Goal: Information Seeking & Learning: Learn about a topic

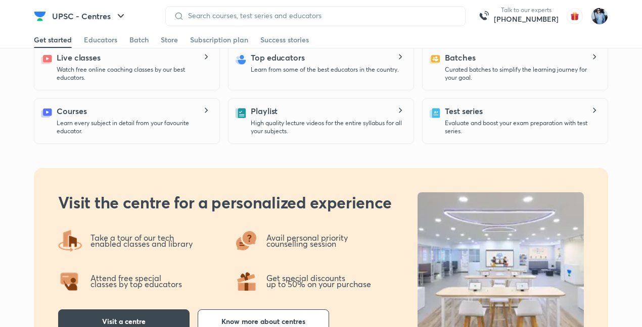
scroll to position [573, 0]
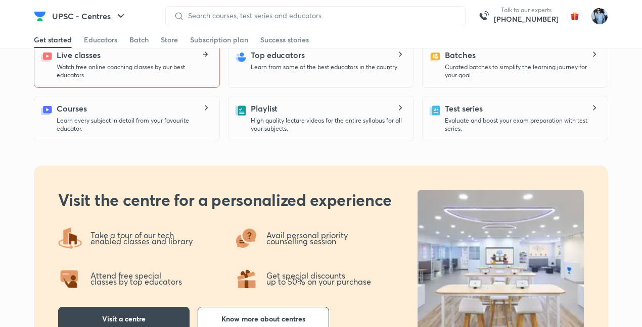
click at [205, 57] on icon at bounding box center [206, 54] width 3 height 5
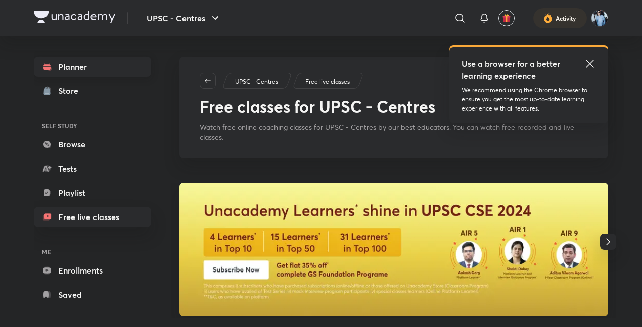
click at [68, 66] on link "Planner" at bounding box center [92, 67] width 117 height 20
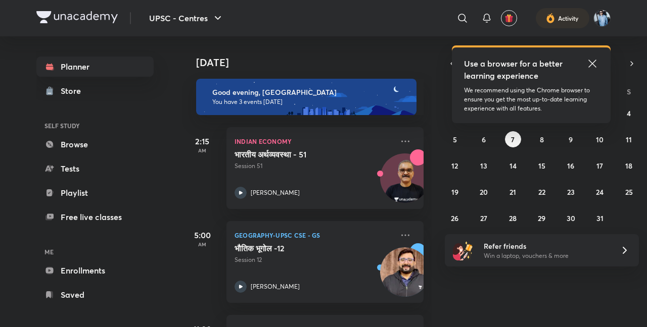
drag, startPoint x: 68, startPoint y: 66, endPoint x: 329, endPoint y: 6, distance: 268.5
click at [329, 6] on div "UPSC - Centres ​ Use a browser for a better learning experience We recommend us…" at bounding box center [323, 18] width 574 height 36
click at [595, 60] on icon at bounding box center [592, 64] width 12 height 12
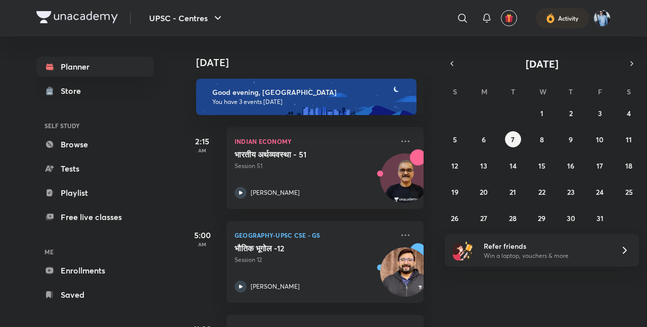
drag, startPoint x: 422, startPoint y: 41, endPoint x: 371, endPoint y: 14, distance: 58.3
click at [371, 14] on div "​" at bounding box center [379, 18] width 186 height 24
click at [93, 269] on link "Enrollments" at bounding box center [94, 271] width 117 height 20
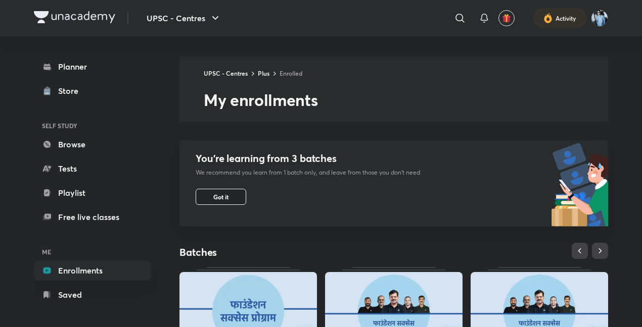
click at [230, 195] on button "Got it" at bounding box center [221, 197] width 51 height 16
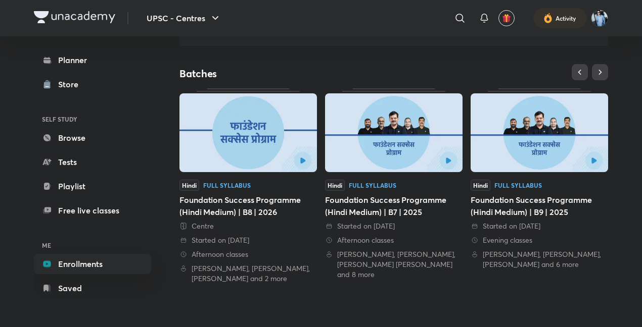
scroll to position [78, 0]
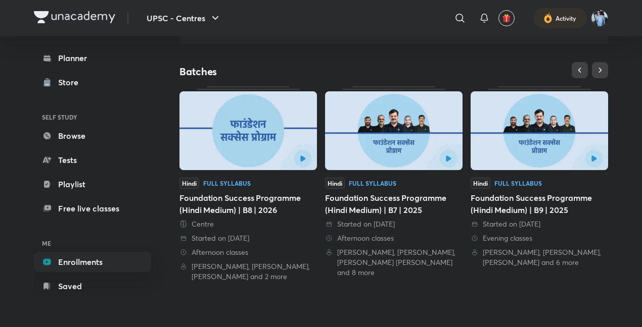
click at [391, 174] on link "Hindi Full Syllabus Foundation Success Programme (Hindi Medium) | B7 | 2025 Sta…" at bounding box center [393, 181] width 137 height 191
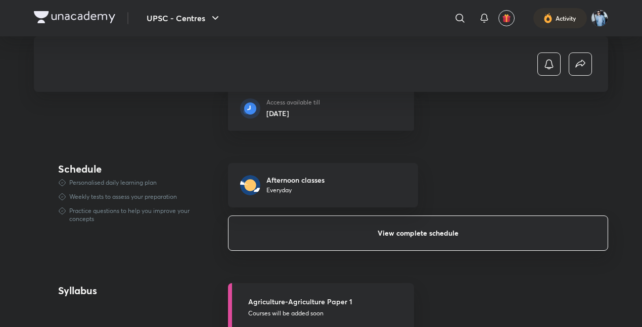
scroll to position [286, 0]
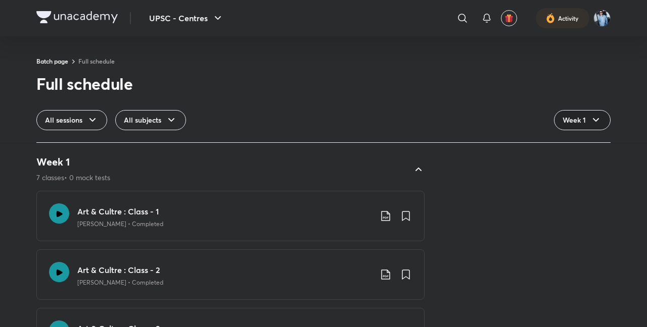
drag, startPoint x: 310, startPoint y: 168, endPoint x: 595, endPoint y: 118, distance: 289.3
click at [595, 118] on div "Batch page Full schedule Full schedule All sessions All subjects Week 1 Jump To…" at bounding box center [323, 182] width 574 height 251
click at [595, 118] on icon at bounding box center [596, 120] width 12 height 12
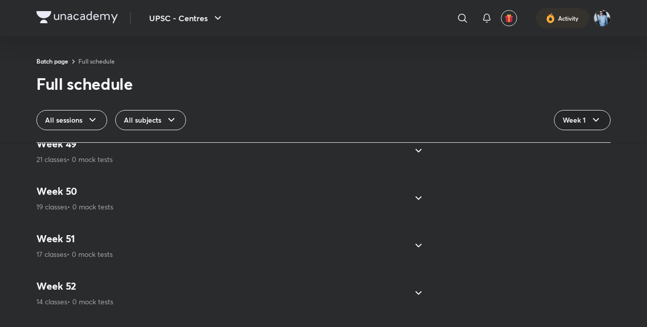
scroll to position [2687, 0]
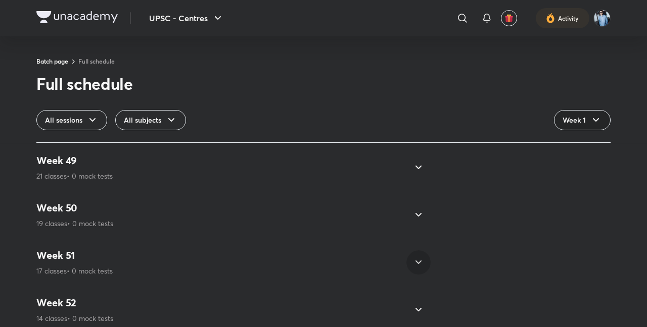
click at [415, 263] on icon at bounding box center [418, 263] width 6 height 4
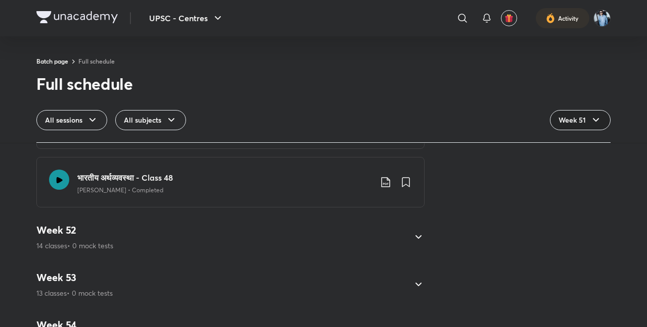
scroll to position [3368, 0]
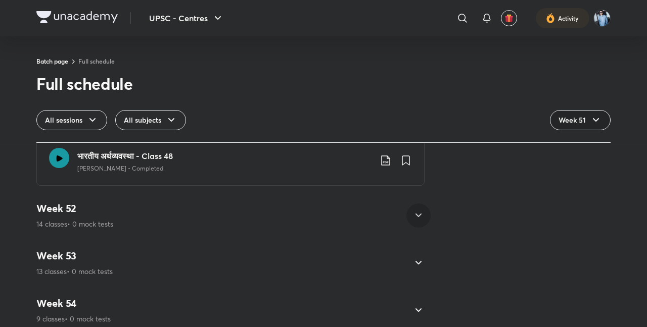
click at [415, 212] on icon at bounding box center [418, 216] width 12 height 12
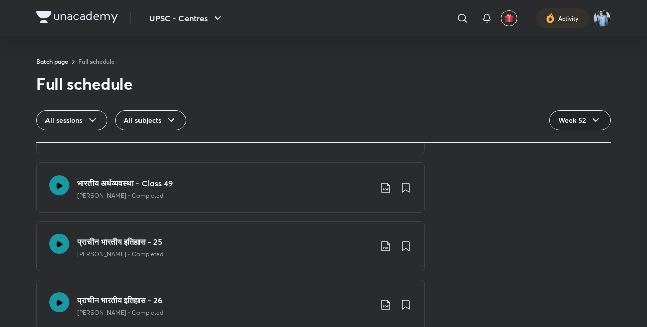
scroll to position [2553, 0]
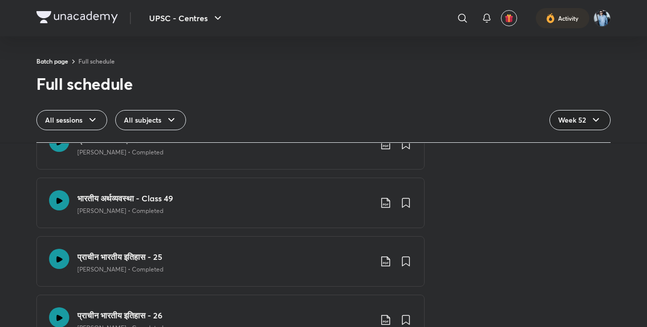
click at [174, 203] on h3 "भारतीय अर्थव्यवस्था - Class 49" at bounding box center [224, 199] width 294 height 12
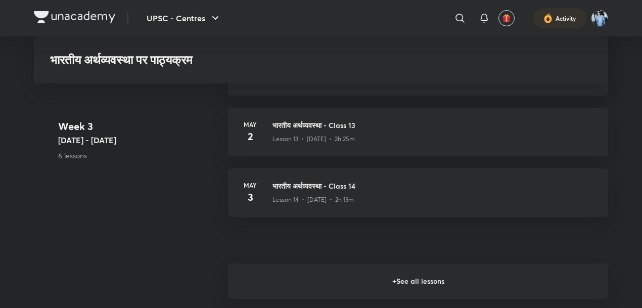
scroll to position [1190, 0]
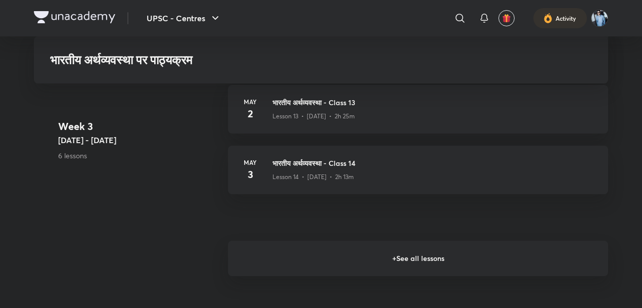
click at [415, 264] on h6 "+ See all lessons" at bounding box center [418, 258] width 380 height 35
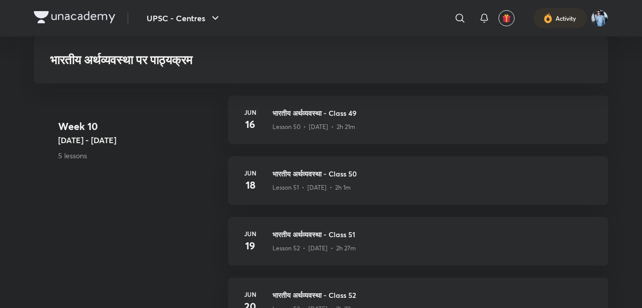
scroll to position [3802, 0]
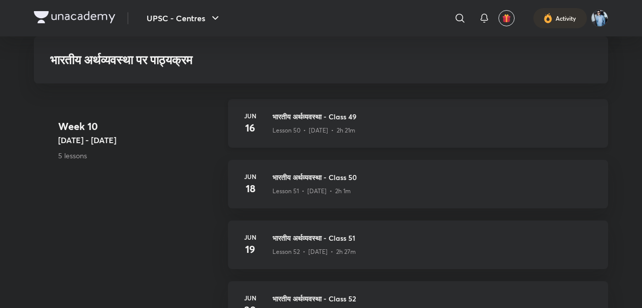
click at [322, 122] on h3 "भारतीय अर्थव्यवस्था - Class 49" at bounding box center [433, 116] width 323 height 11
click at [323, 122] on h3 "भारतीय अर्थव्यवस्था - Class 49" at bounding box center [433, 116] width 323 height 11
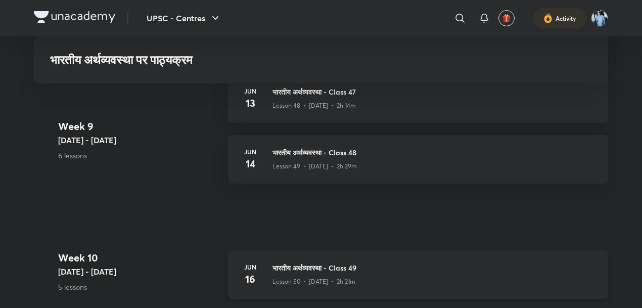
scroll to position [3648, 0]
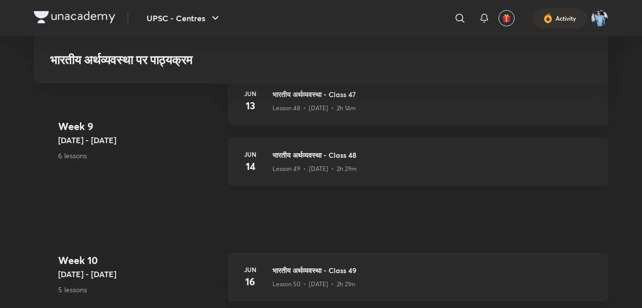
click at [287, 173] on div "Lesson 49 • Jun 14 • 2h 29m" at bounding box center [433, 166] width 323 height 13
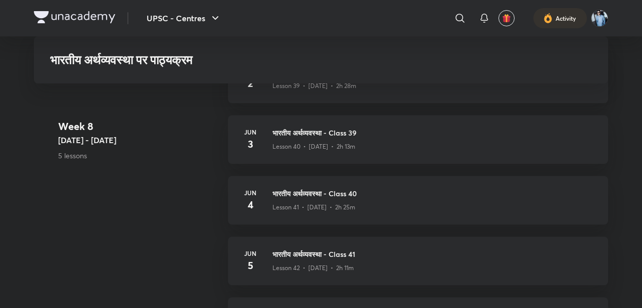
scroll to position [3295, 0]
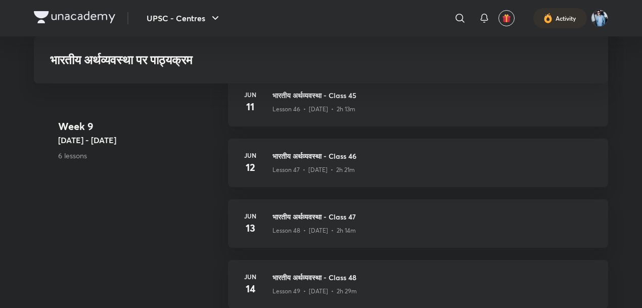
scroll to position [3523, 0]
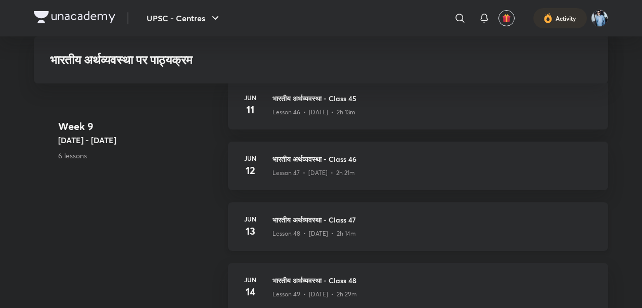
click at [357, 225] on h3 "भारतीय अर्थव्यवस्था - Class 47" at bounding box center [433, 219] width 323 height 11
